Goal: Task Accomplishment & Management: Manage account settings

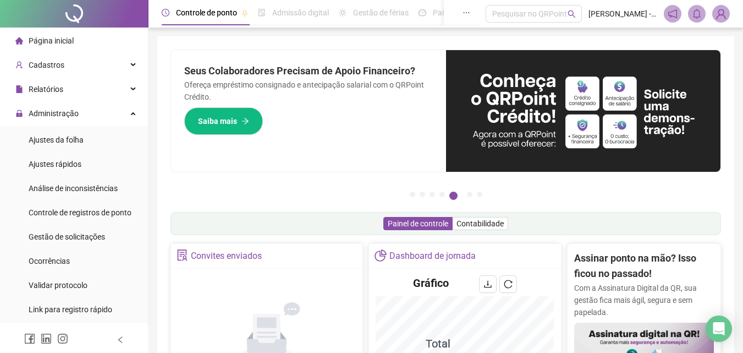
scroll to position [320, 0]
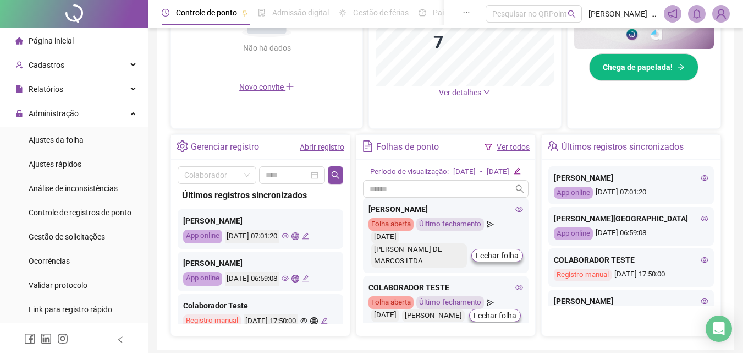
click at [92, 42] on li "Página inicial" at bounding box center [74, 41] width 144 height 22
click at [92, 238] on span "Gestão de solicitações" at bounding box center [67, 236] width 76 height 9
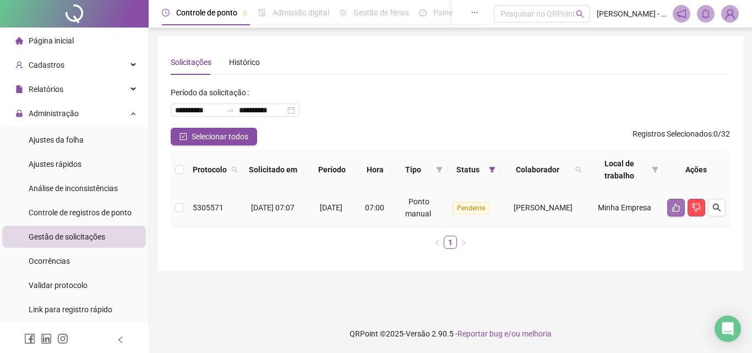
click at [674, 209] on icon "like" at bounding box center [675, 207] width 9 height 9
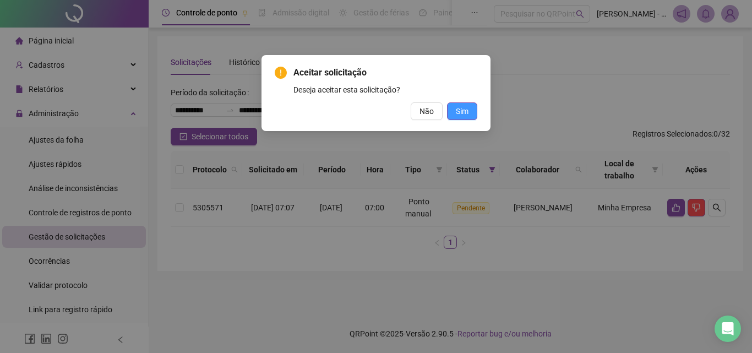
click at [467, 103] on button "Sim" at bounding box center [462, 111] width 30 height 18
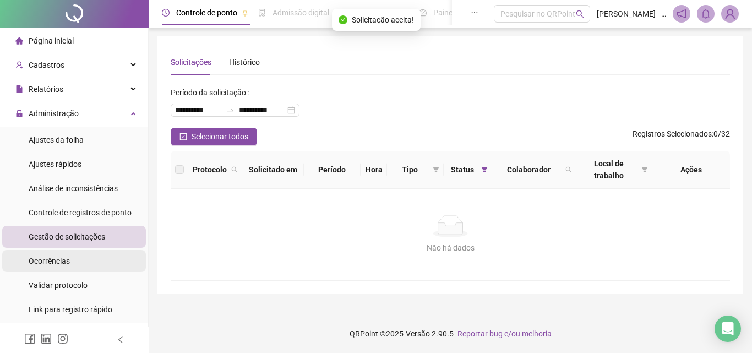
click at [91, 265] on li "Ocorrências" at bounding box center [74, 261] width 144 height 22
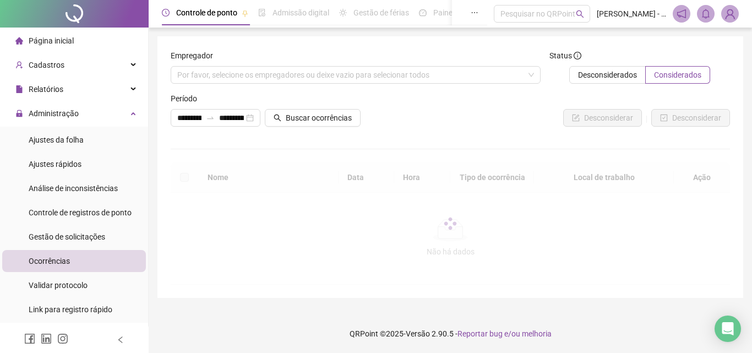
click at [336, 281] on div at bounding box center [450, 223] width 559 height 122
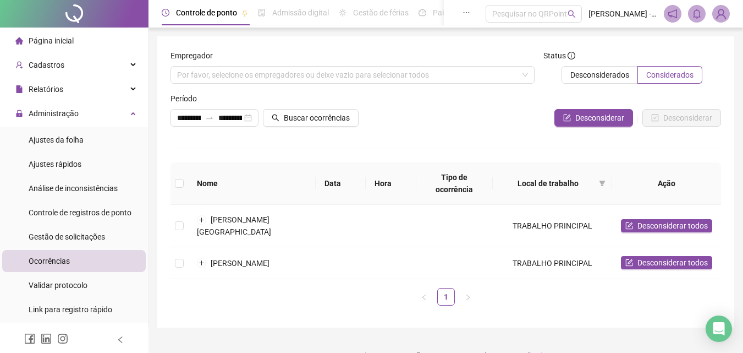
click at [183, 185] on th at bounding box center [180, 183] width 18 height 42
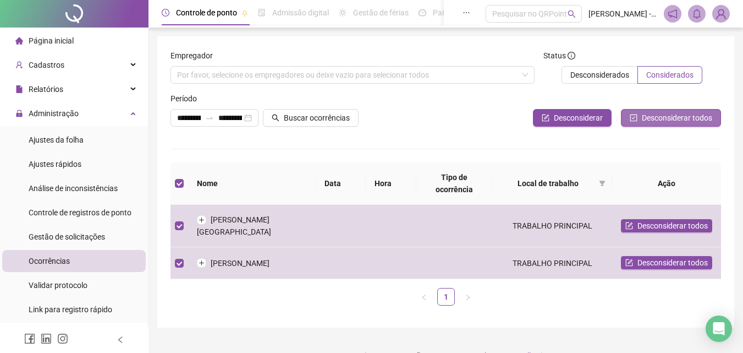
click at [687, 116] on span "Desconsiderar todos" at bounding box center [677, 118] width 70 height 12
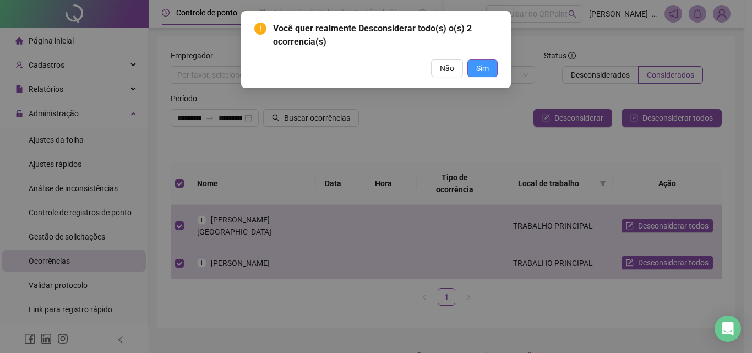
click at [494, 69] on button "Sim" at bounding box center [482, 68] width 30 height 18
